Goal: Task Accomplishment & Management: Use online tool/utility

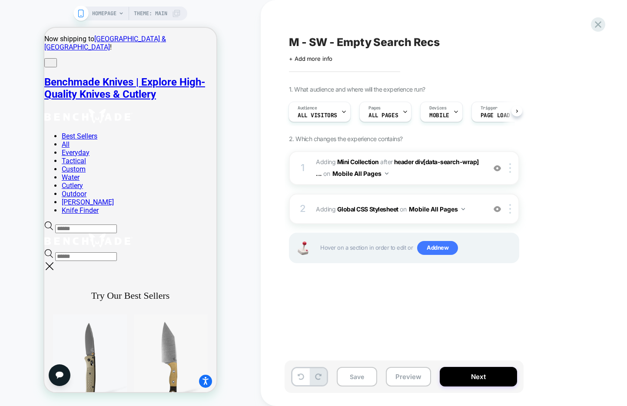
click at [358, 40] on span "M - SW - Empty Search Recs" at bounding box center [364, 42] width 151 height 13
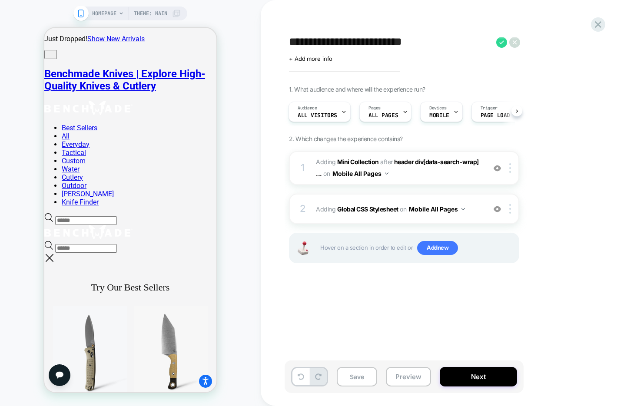
click at [358, 40] on textarea "**********" at bounding box center [390, 42] width 203 height 13
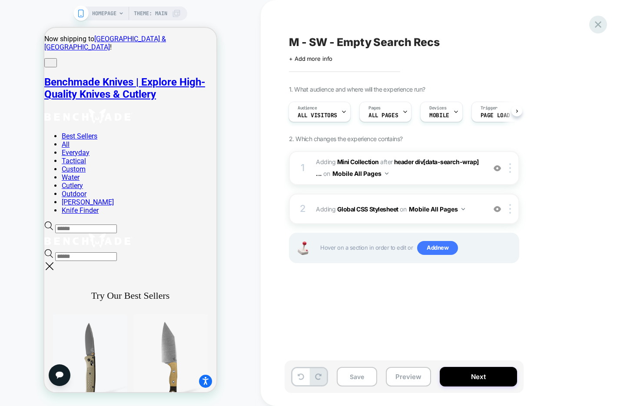
click at [598, 28] on icon at bounding box center [598, 25] width 12 height 12
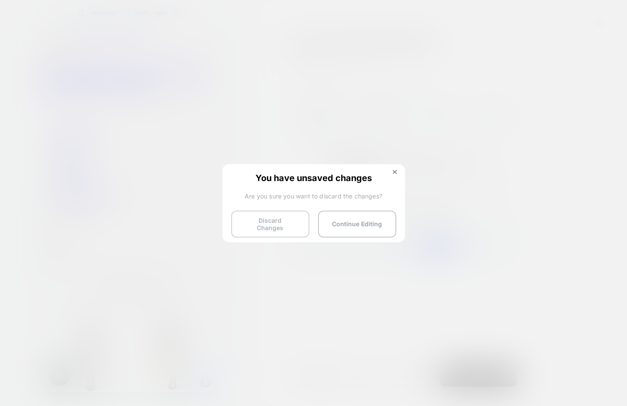
click at [293, 219] on button "Discard Changes" at bounding box center [270, 224] width 78 height 27
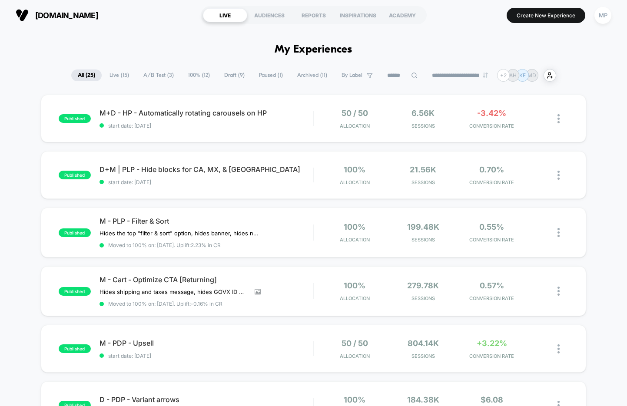
click at [167, 79] on span "A/B Test ( 3 )" at bounding box center [158, 76] width 43 height 12
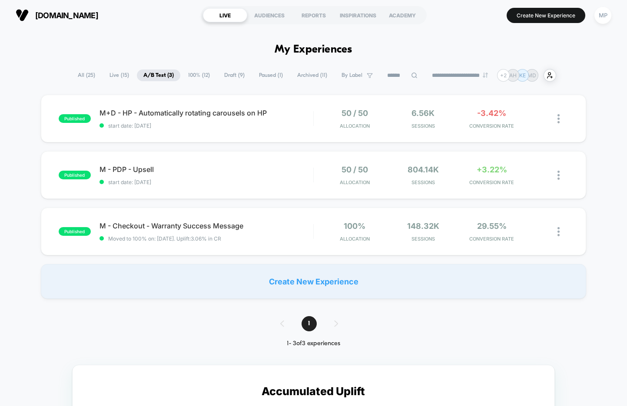
click at [230, 78] on span "Draft ( 9 )" at bounding box center [234, 76] width 33 height 12
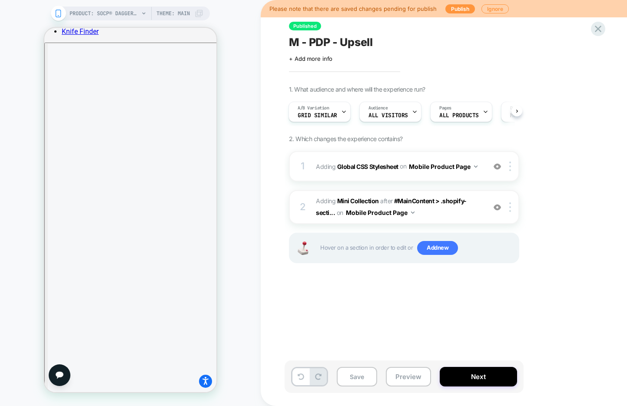
scroll to position [896, 0]
click at [431, 215] on span "#_loomi_addon_1752773261187 Adding Mini Collection AFTER #MainContent > .shopif…" at bounding box center [399, 207] width 166 height 23
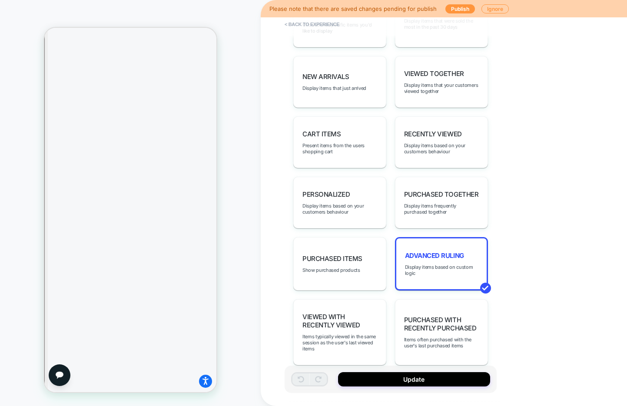
scroll to position [526, 0]
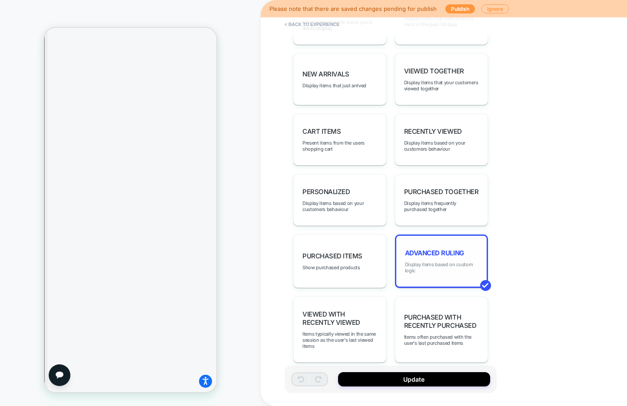
click at [444, 262] on span "Display items based on custom logic" at bounding box center [441, 268] width 73 height 12
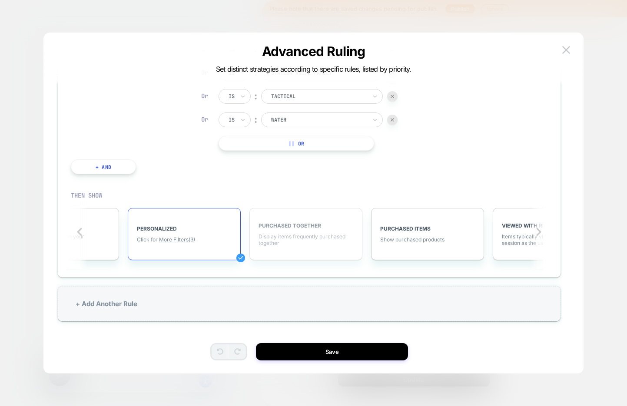
scroll to position [0, 672]
click at [187, 241] on span "More Filters (3)" at bounding box center [178, 239] width 36 height 7
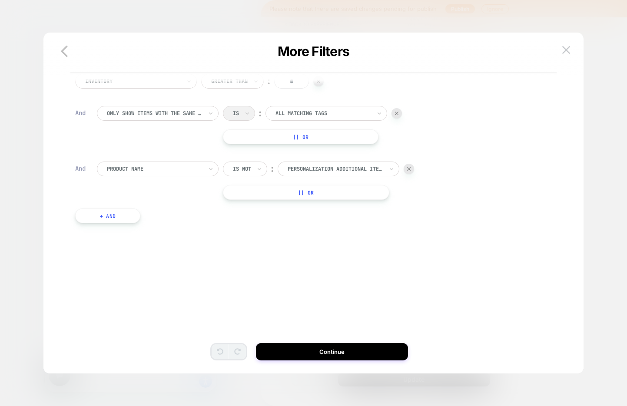
scroll to position [0, 0]
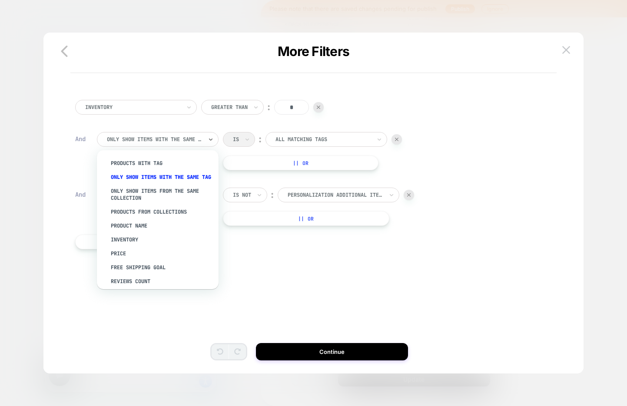
click at [181, 141] on div at bounding box center [155, 140] width 96 height 8
click at [265, 256] on div "Inventory Greater Than ︰ * And option PRODUCTS FROM COLLECTIONS focused, 4 of 1…" at bounding box center [309, 177] width 477 height 180
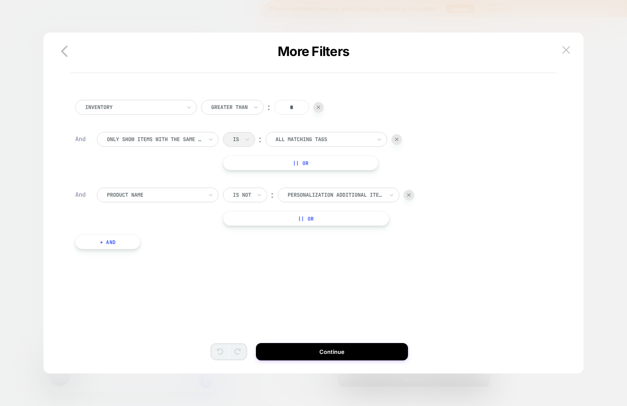
click at [94, 248] on button "+ And" at bounding box center [107, 242] width 65 height 15
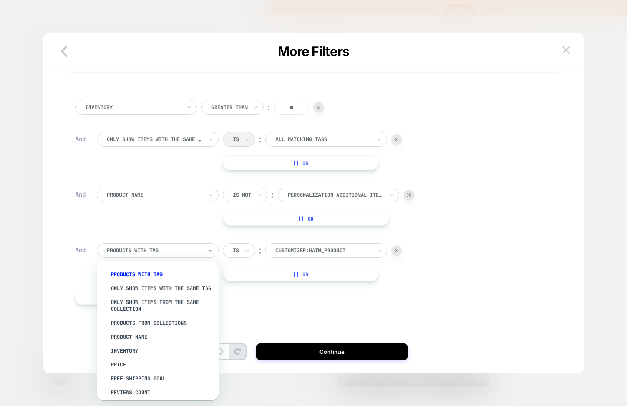
click at [159, 247] on div at bounding box center [155, 251] width 96 height 8
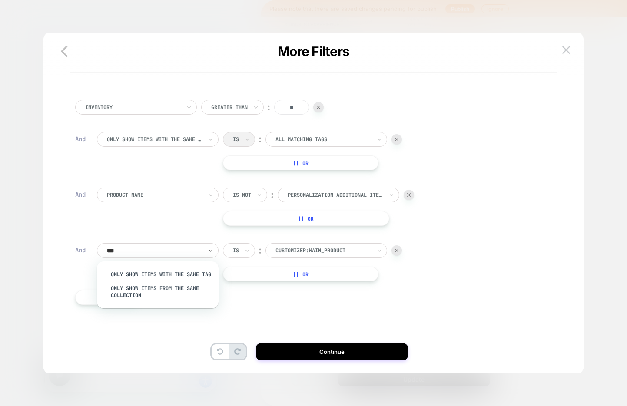
type input "****"
click at [174, 298] on div "Only show items from the same collection" at bounding box center [162, 292] width 113 height 21
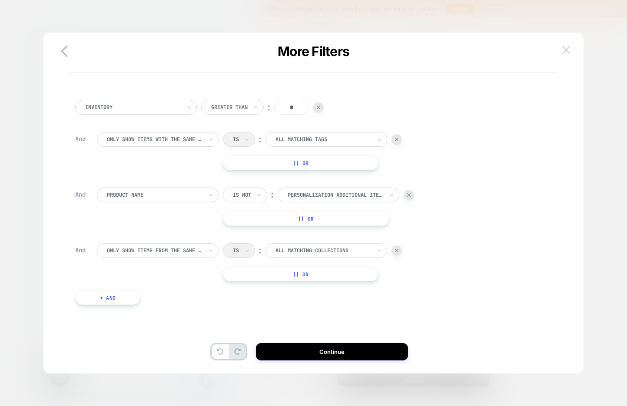
click at [564, 51] on img at bounding box center [566, 49] width 8 height 7
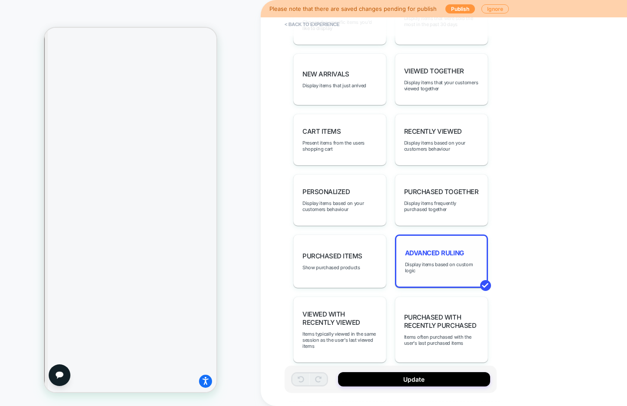
click at [429, 235] on div "Advanced Ruling Display items based on custom logic" at bounding box center [441, 261] width 93 height 53
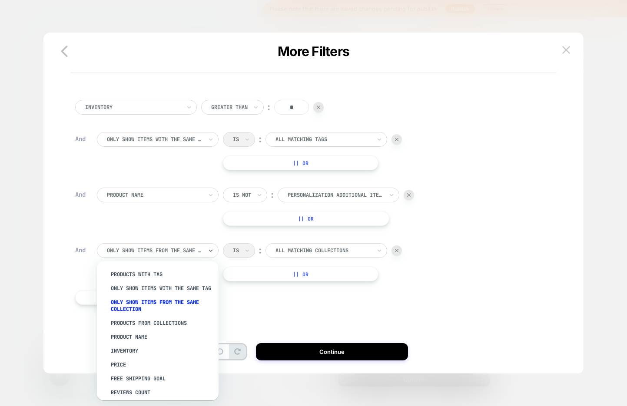
click at [193, 251] on div at bounding box center [155, 251] width 96 height 8
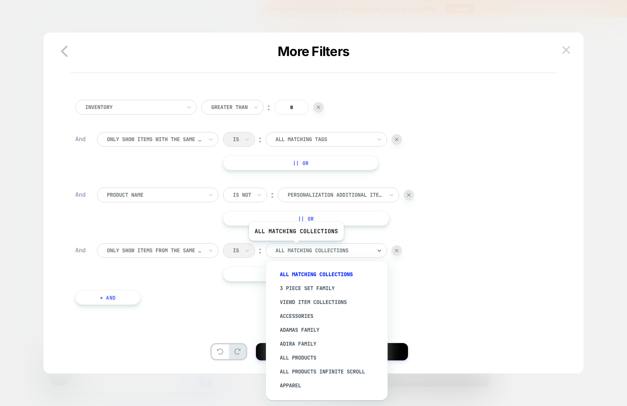
click at [296, 247] on div at bounding box center [324, 251] width 96 height 8
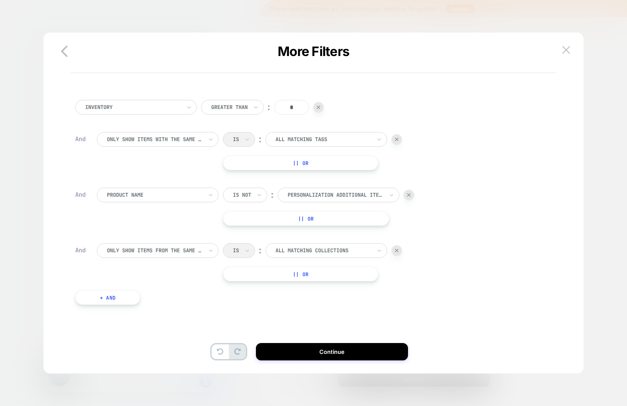
click at [183, 273] on div "Only show items from the same collection Is ︰ All matching collections || Or" at bounding box center [320, 262] width 446 height 38
click at [571, 53] on button at bounding box center [566, 49] width 13 height 13
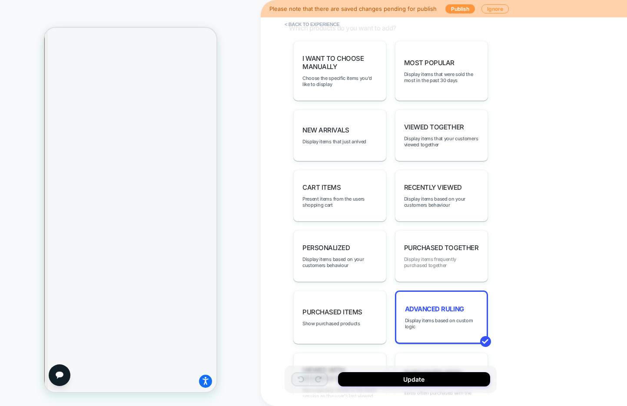
scroll to position [466, 0]
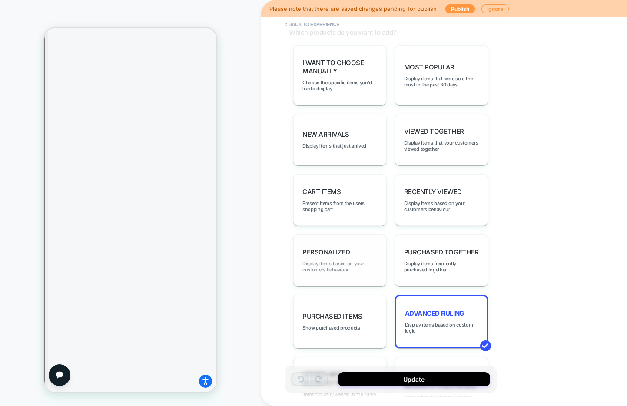
click at [363, 261] on span "Display items based on your customers behaviour" at bounding box center [340, 267] width 75 height 12
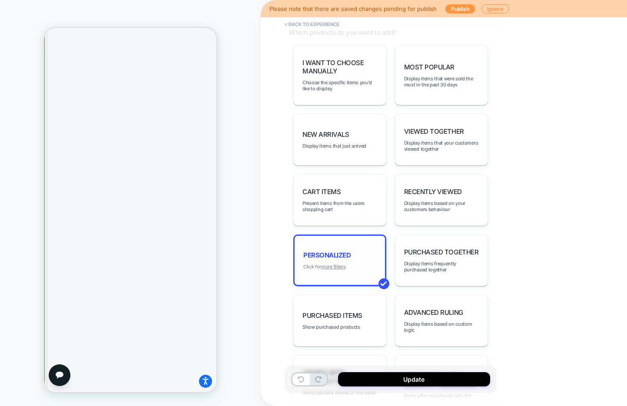
click at [329, 264] on u "more filters" at bounding box center [333, 267] width 24 height 6
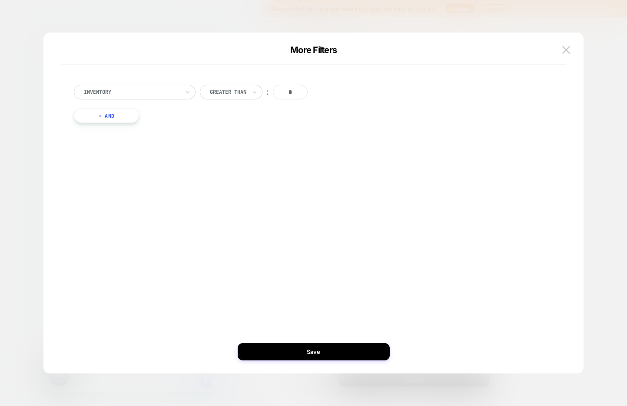
click at [118, 114] on button "+ And" at bounding box center [106, 115] width 65 height 15
click at [144, 123] on div at bounding box center [154, 124] width 96 height 8
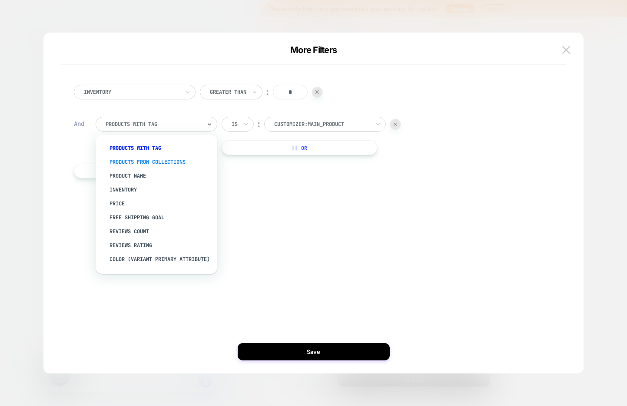
click at [148, 160] on div "products from collections" at bounding box center [160, 162] width 113 height 14
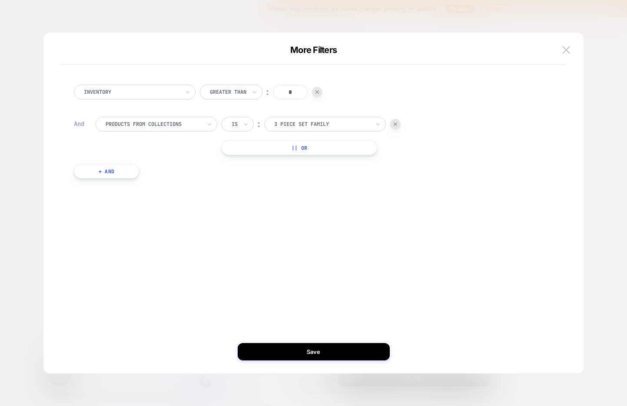
click at [296, 120] on div at bounding box center [322, 124] width 96 height 8
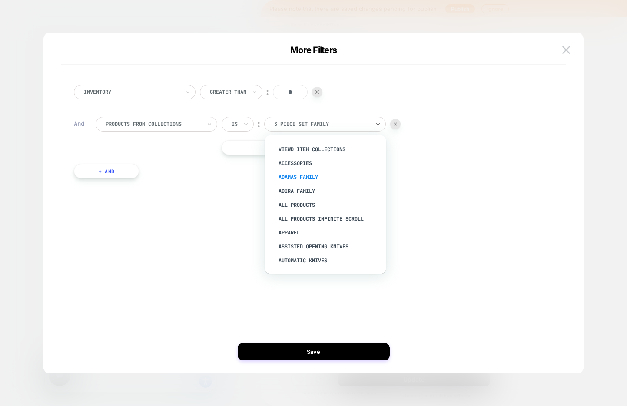
scroll to position [10, 0]
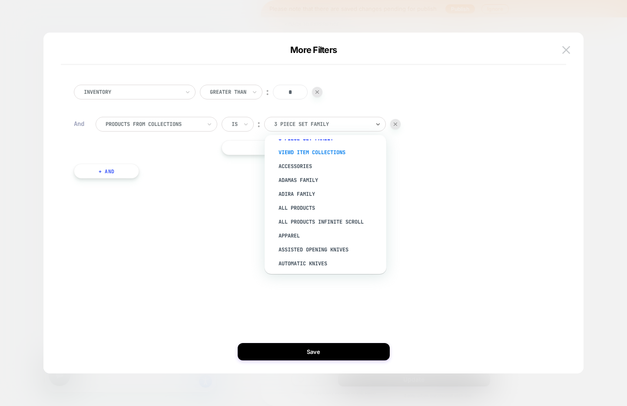
click at [352, 153] on div "Viewd Item Collections" at bounding box center [329, 153] width 113 height 14
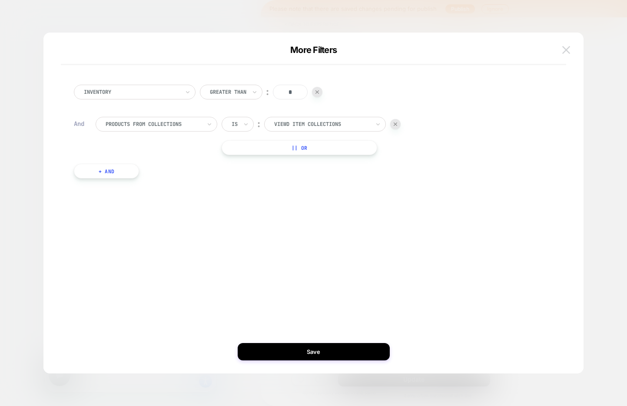
click at [567, 54] on button at bounding box center [566, 49] width 13 height 13
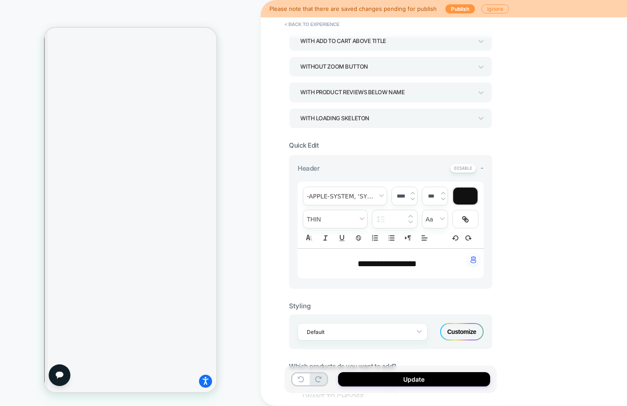
scroll to position [0, 0]
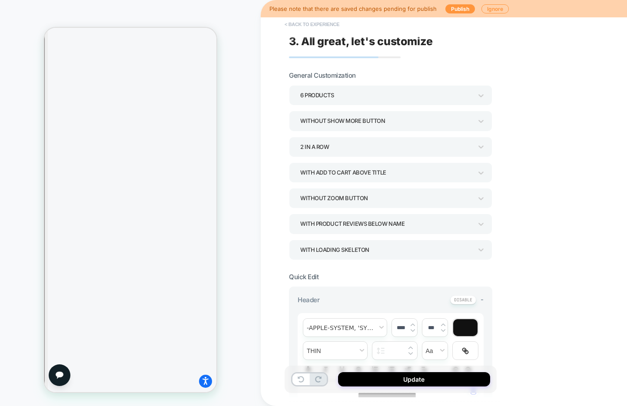
click at [292, 27] on button "< Back to experience" at bounding box center [311, 24] width 63 height 14
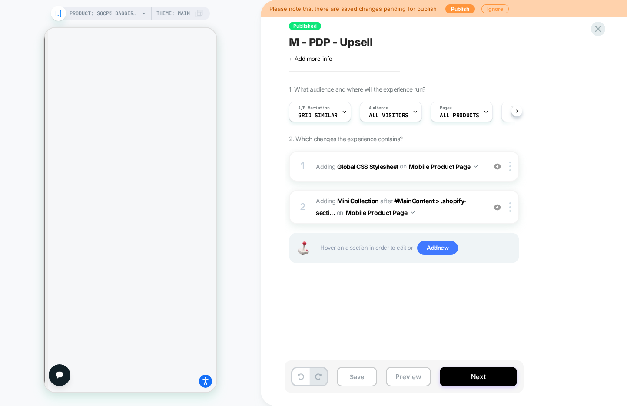
scroll to position [0, 0]
click at [595, 29] on icon at bounding box center [598, 29] width 12 height 12
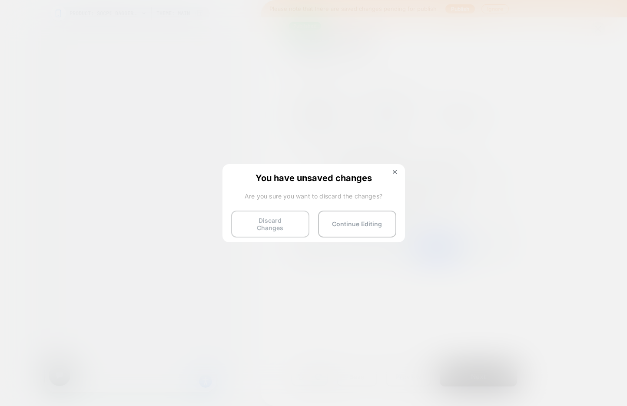
click at [252, 221] on button "Discard Changes" at bounding box center [270, 224] width 78 height 27
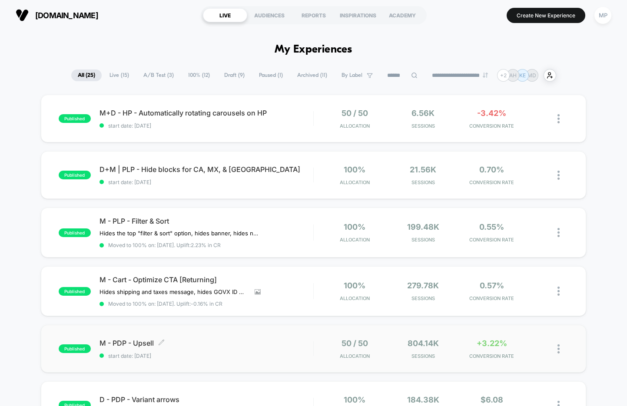
click at [215, 340] on span "M - PDP - Upsell Click to edit experience details" at bounding box center [207, 343] width 214 height 9
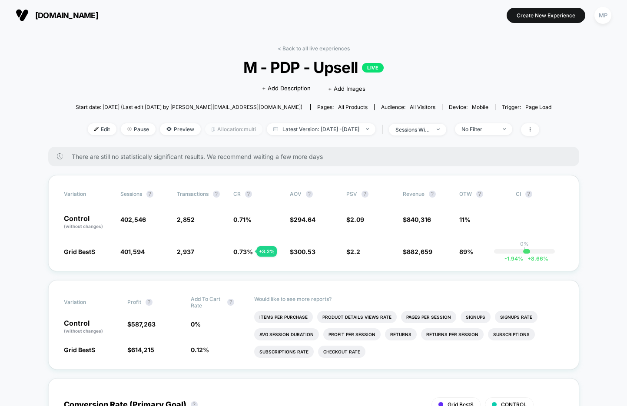
click at [224, 130] on span "Allocation: multi" at bounding box center [233, 129] width 57 height 12
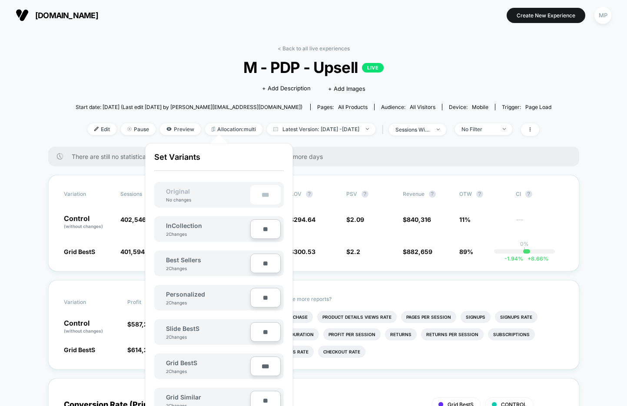
click at [188, 77] on div "Click to edit experience details + Add Description + Add Images" at bounding box center [314, 88] width 286 height 23
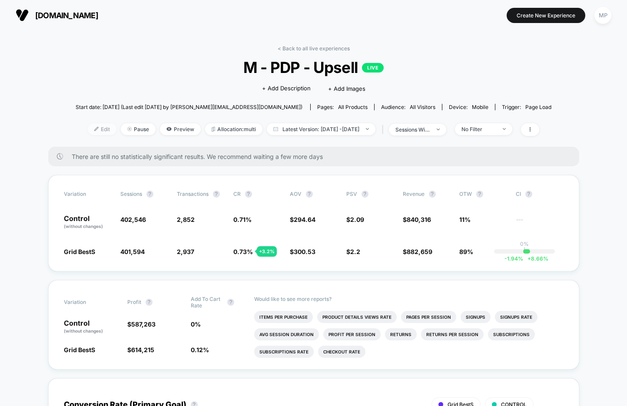
click at [88, 129] on span "Edit" at bounding box center [102, 129] width 29 height 12
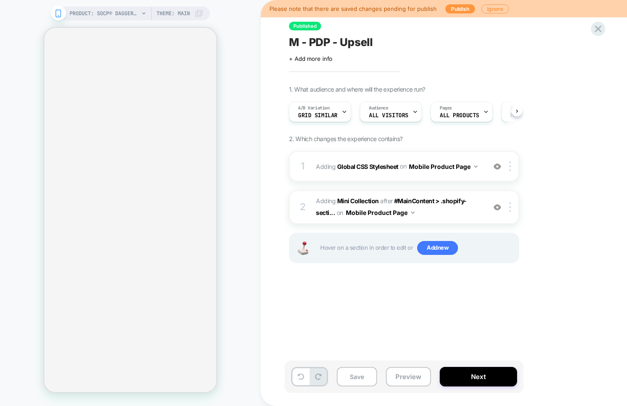
scroll to position [0, 0]
click at [343, 107] on div at bounding box center [344, 112] width 6 height 20
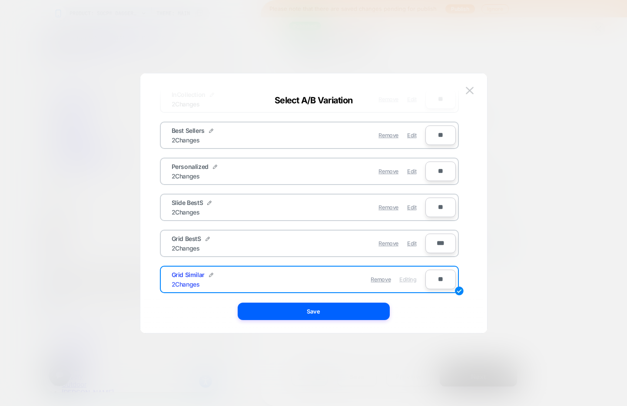
scroll to position [69, 0]
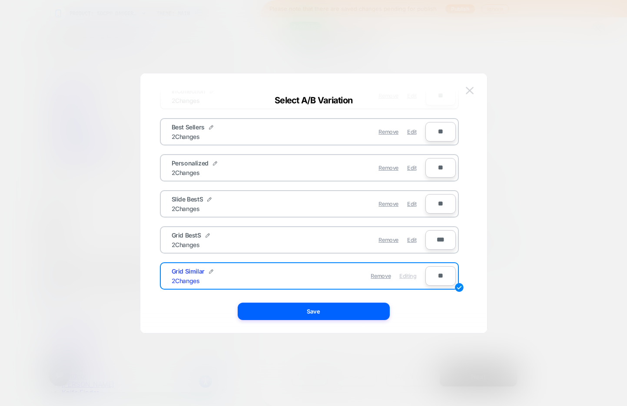
click at [469, 91] on img at bounding box center [470, 90] width 8 height 7
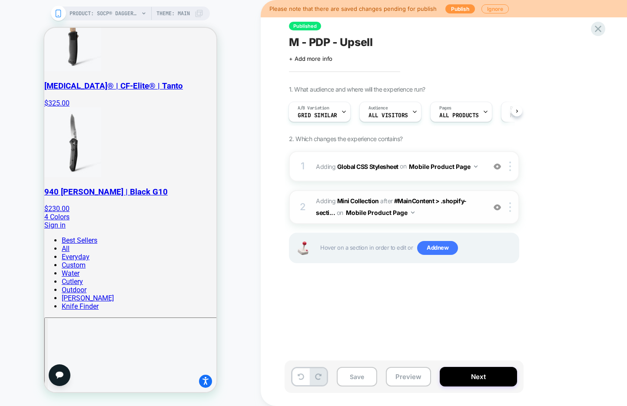
click at [439, 213] on span "#_loomi_addon_1752773261187 Adding Mini Collection AFTER #MainContent > .shopif…" at bounding box center [399, 207] width 166 height 23
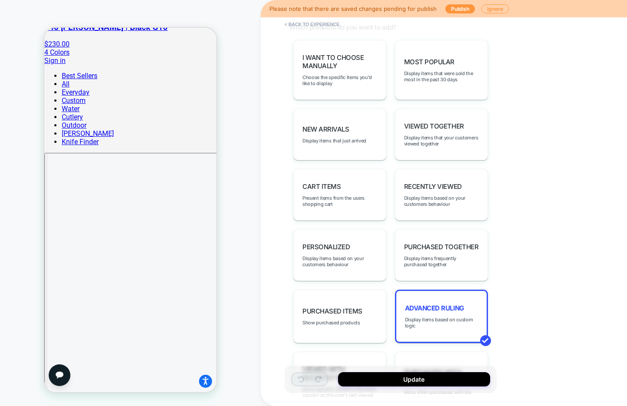
scroll to position [526, 0]
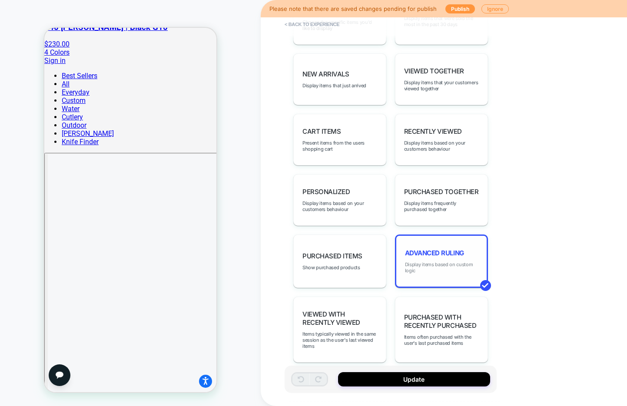
click at [446, 262] on span "Display items based on custom logic" at bounding box center [441, 268] width 73 height 12
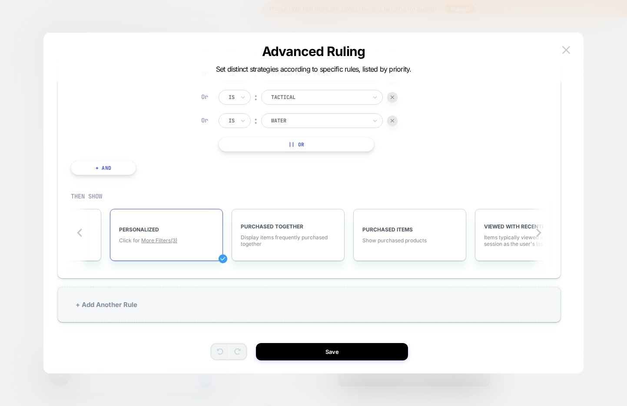
scroll to position [26, 0]
click at [161, 240] on span "More Filters (3)" at bounding box center [159, 239] width 36 height 7
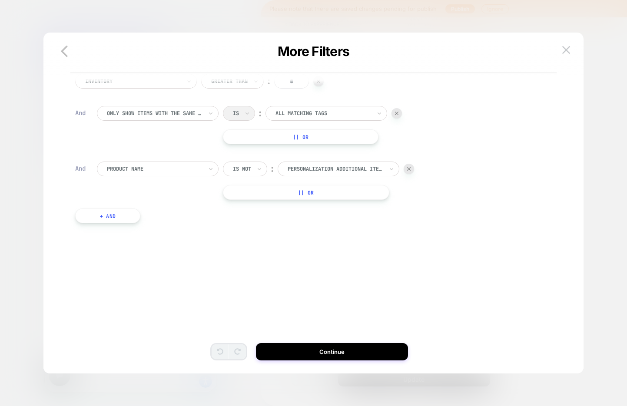
scroll to position [0, 0]
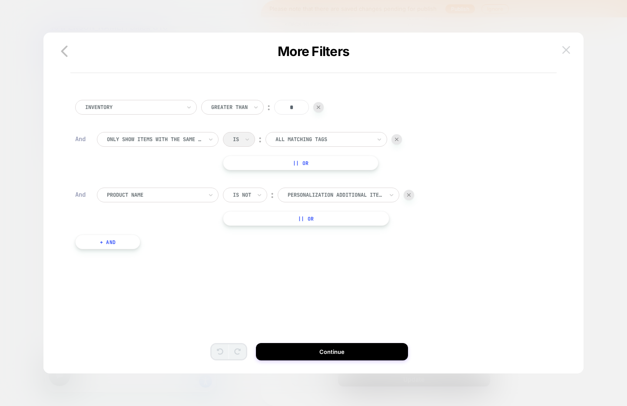
click at [561, 50] on button at bounding box center [566, 49] width 13 height 13
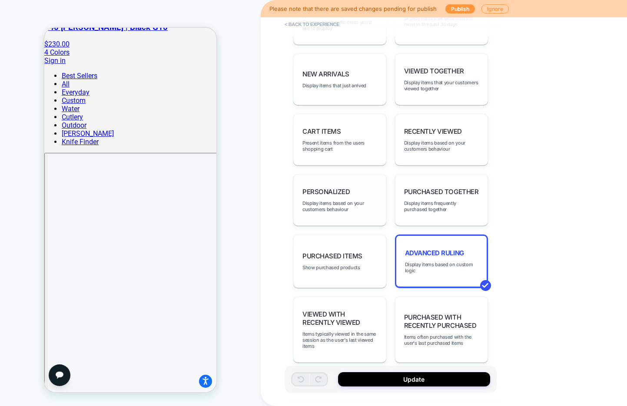
click at [349, 207] on div "personalized Display items based on your customers behaviour" at bounding box center [339, 200] width 93 height 52
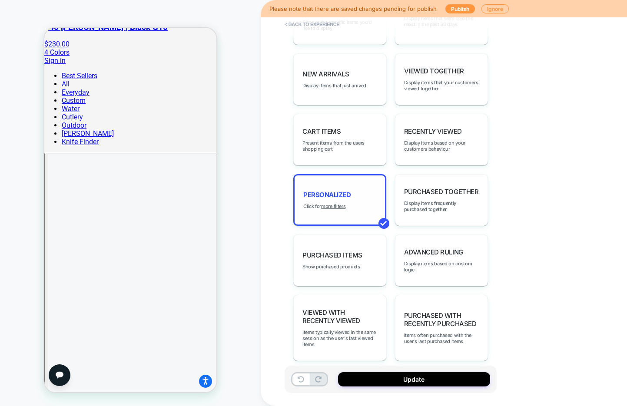
scroll to position [524, 0]
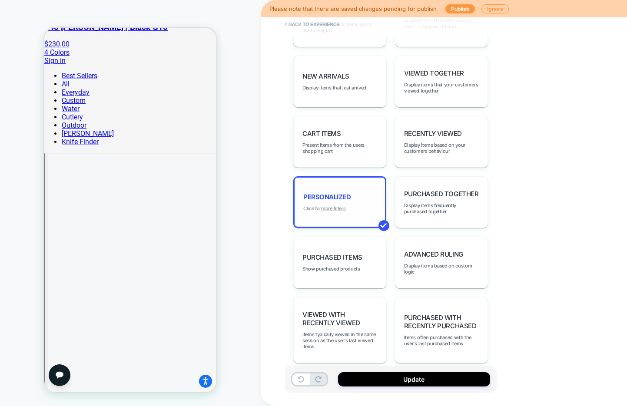
click at [333, 206] on u "more filters" at bounding box center [333, 209] width 24 height 6
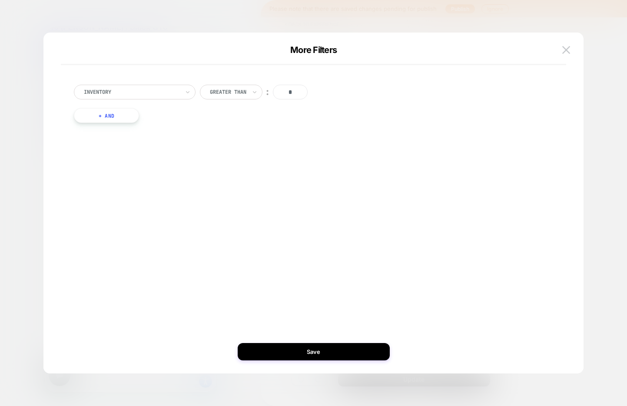
click at [109, 118] on button "+ And" at bounding box center [106, 115] width 65 height 15
click at [144, 124] on div at bounding box center [154, 124] width 96 height 8
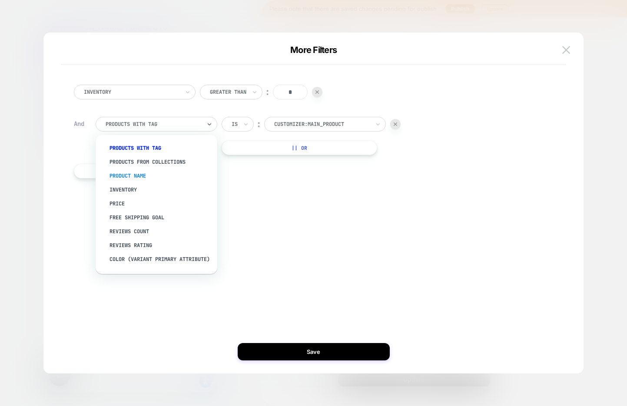
click at [145, 171] on div "Product Name" at bounding box center [160, 176] width 113 height 14
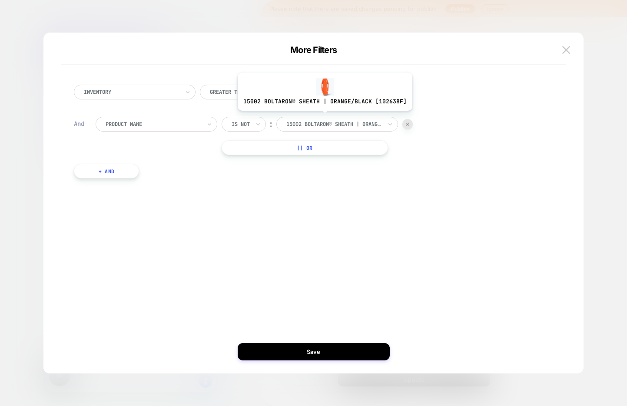
click at [322, 125] on div at bounding box center [334, 124] width 96 height 8
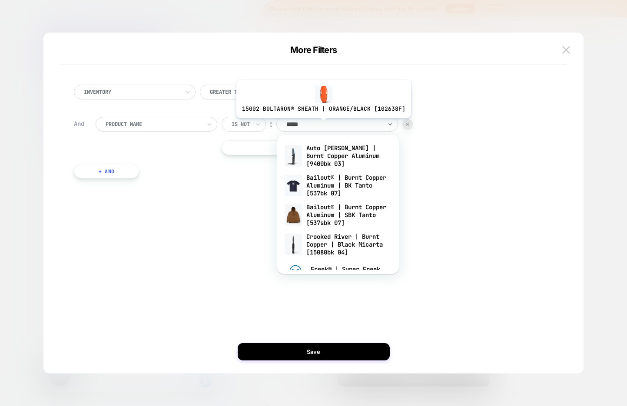
type input "******"
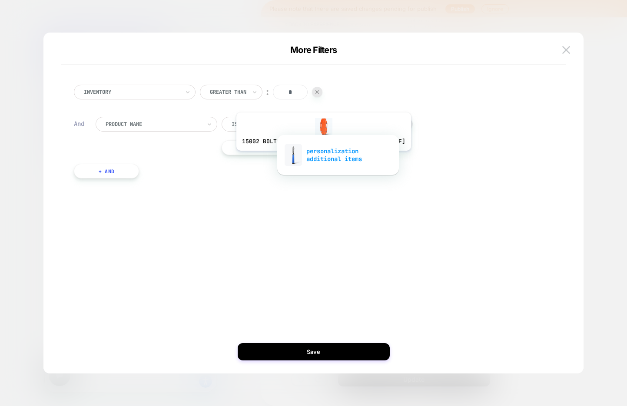
click at [322, 157] on div "personalization additional items" at bounding box center [338, 155] width 113 height 28
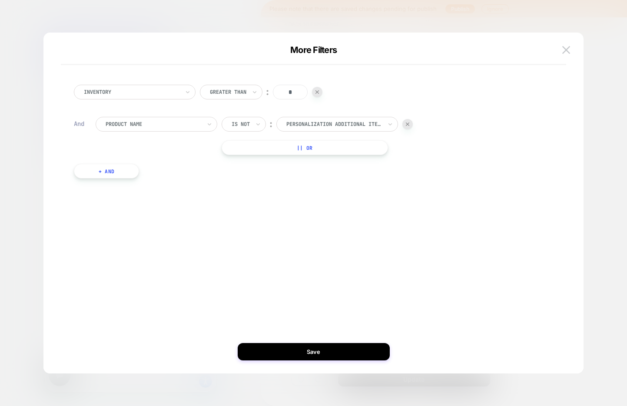
click at [116, 173] on button "+ And" at bounding box center [106, 171] width 65 height 15
click at [147, 175] on div "products with tag" at bounding box center [153, 180] width 97 height 10
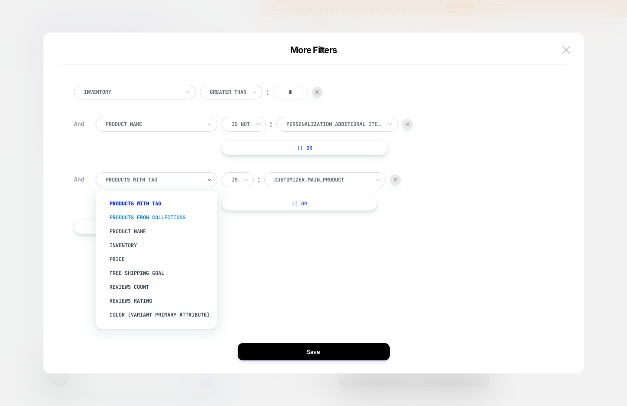
click at [147, 219] on div "products from collections" at bounding box center [160, 218] width 113 height 14
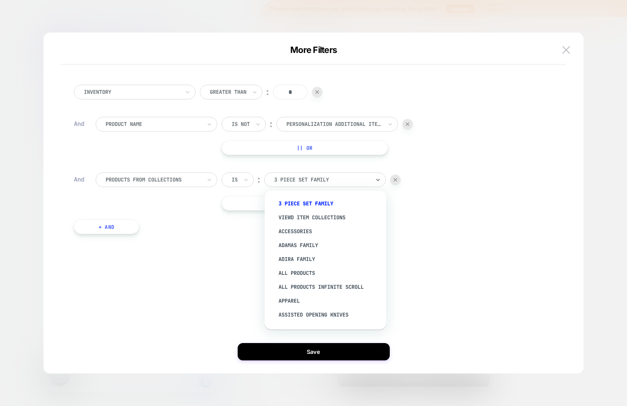
click at [291, 176] on div at bounding box center [322, 180] width 96 height 8
click at [338, 218] on div "Viewd Item Collections" at bounding box center [329, 218] width 113 height 14
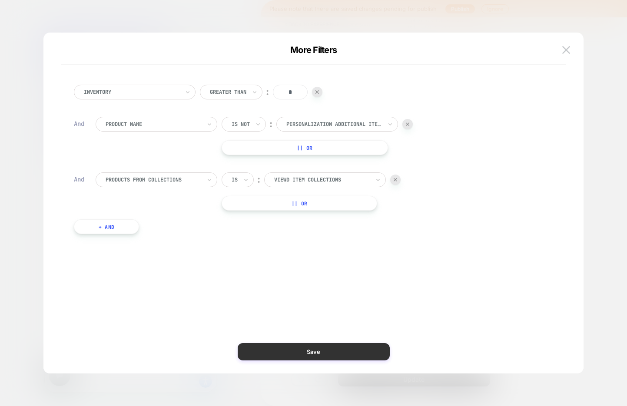
click at [323, 355] on button "Save" at bounding box center [314, 351] width 152 height 17
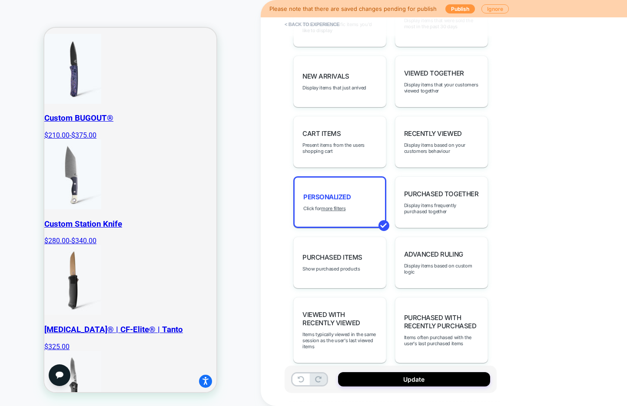
scroll to position [0, 0]
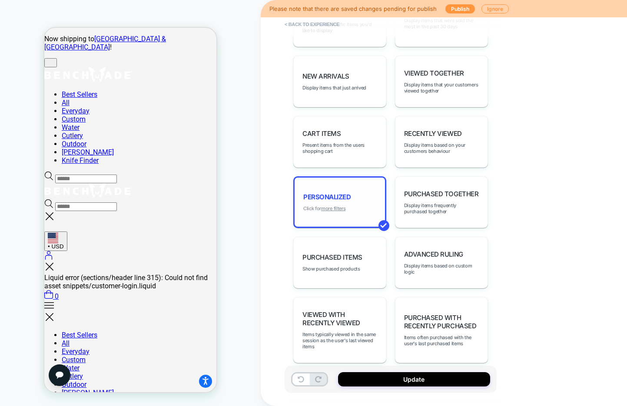
click at [335, 206] on u "more filters" at bounding box center [333, 209] width 24 height 6
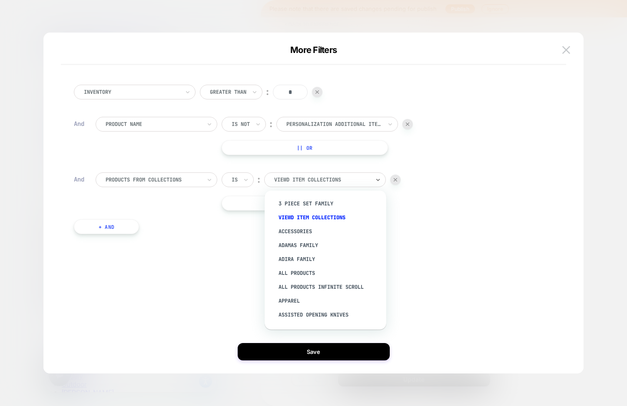
click at [338, 182] on div at bounding box center [322, 180] width 96 height 8
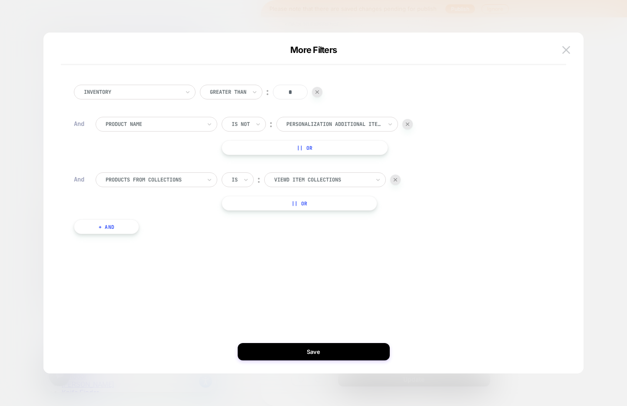
click at [416, 255] on div "Inventory Greater Than ︰ * And Product Name Is not ︰ personalization additional…" at bounding box center [310, 163] width 506 height 193
click at [568, 50] on img at bounding box center [566, 49] width 8 height 7
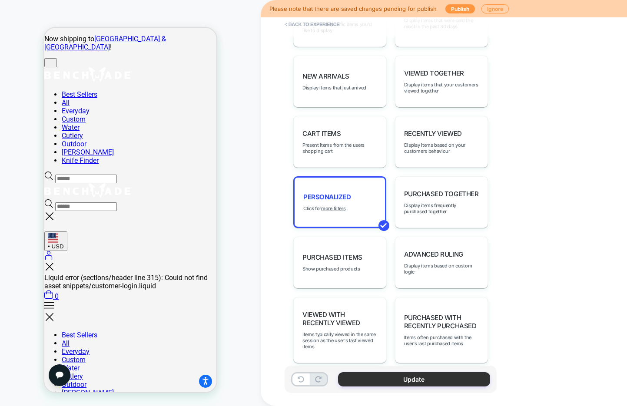
click at [380, 376] on button "Update" at bounding box center [414, 380] width 152 height 14
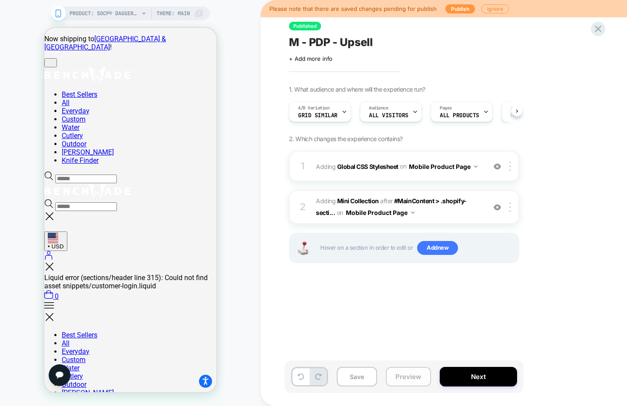
scroll to position [0, 0]
click at [412, 379] on button "Preview" at bounding box center [408, 377] width 45 height 20
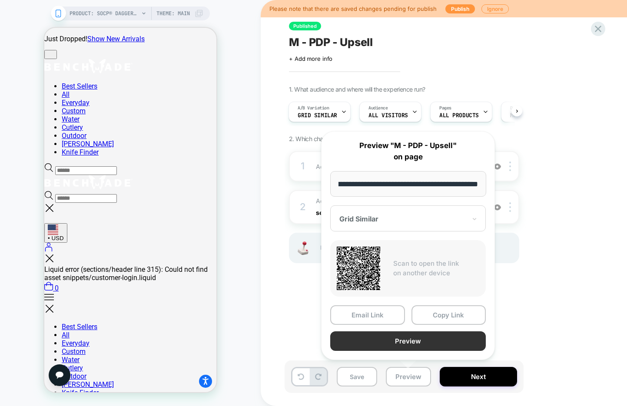
scroll to position [0, 0]
click at [413, 338] on button "Preview" at bounding box center [408, 342] width 156 height 20
